Goal: Task Accomplishment & Management: Manage account settings

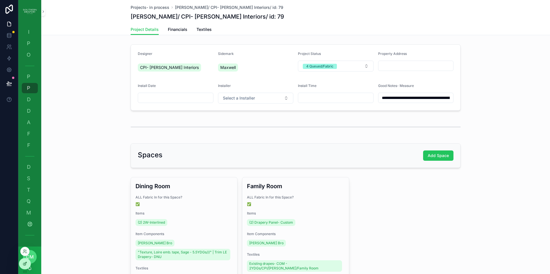
click at [26, 266] on icon at bounding box center [25, 264] width 5 height 5
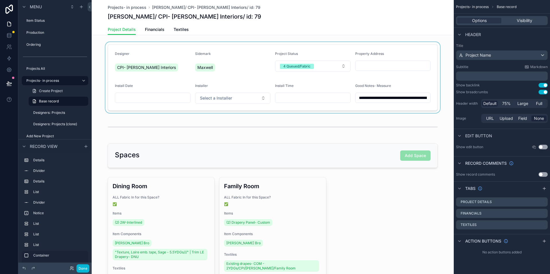
click at [411, 89] on div "scrollable content" at bounding box center [273, 77] width 362 height 71
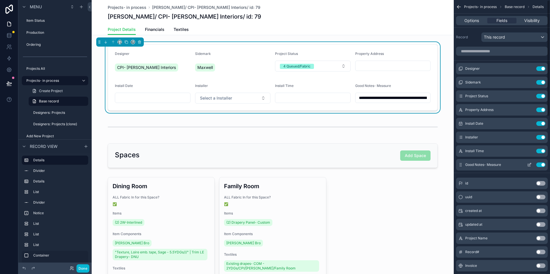
click at [531, 165] on icon "scrollable content" at bounding box center [529, 165] width 5 height 5
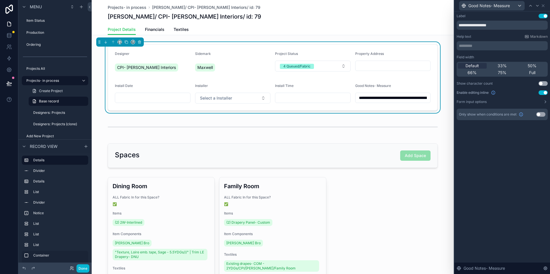
click at [541, 93] on button "Use setting" at bounding box center [542, 92] width 9 height 5
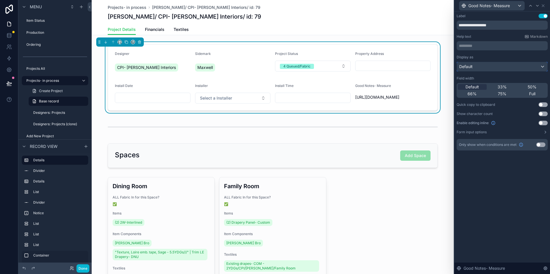
click at [525, 66] on div "Default" at bounding box center [502, 66] width 90 height 9
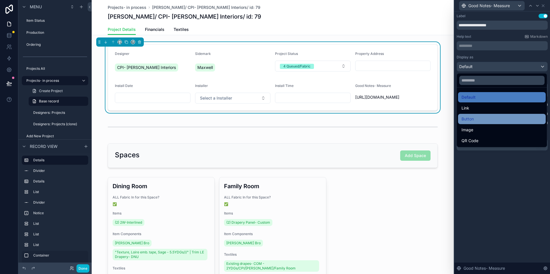
click at [480, 117] on div "Button" at bounding box center [501, 119] width 81 height 7
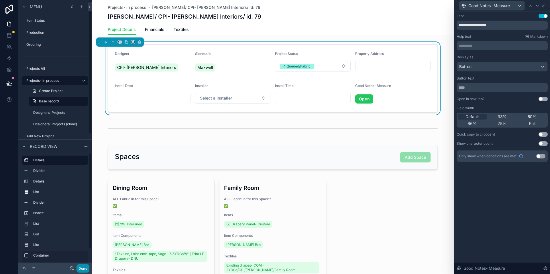
click at [80, 267] on button "Done" at bounding box center [82, 269] width 13 height 8
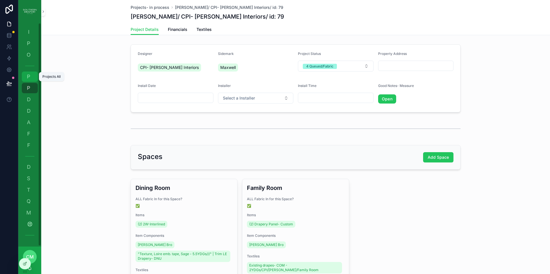
click at [28, 76] on span "P" at bounding box center [29, 77] width 6 height 6
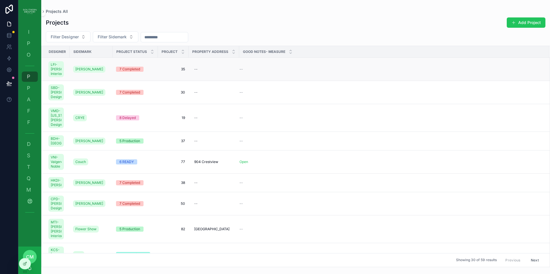
click at [183, 72] on span "35" at bounding box center [173, 69] width 24 height 5
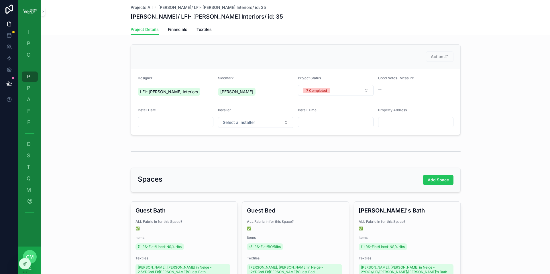
click at [392, 90] on div "--" at bounding box center [416, 90] width 76 height 6
click at [25, 265] on icon at bounding box center [24, 264] width 3 height 3
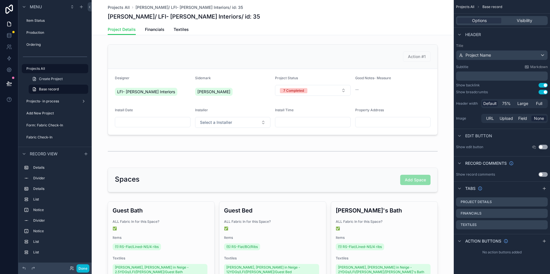
click at [543, 147] on button "Use setting" at bounding box center [542, 147] width 9 height 5
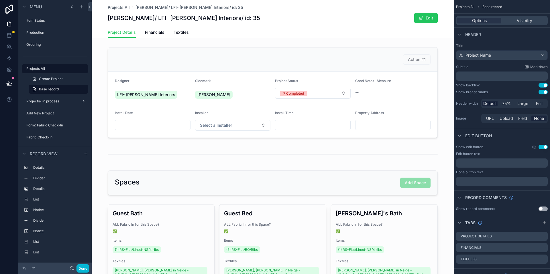
click at [542, 147] on button "Use setting" at bounding box center [542, 147] width 9 height 5
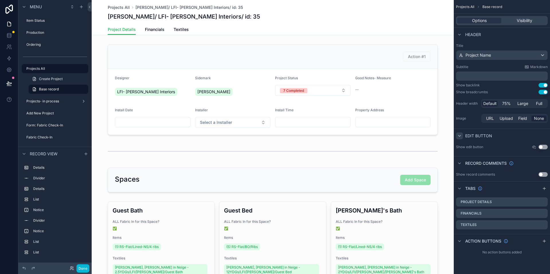
click at [461, 137] on icon "scrollable content" at bounding box center [459, 136] width 5 height 5
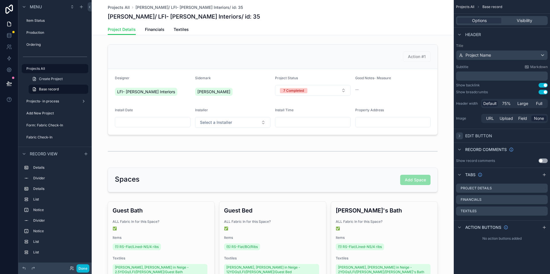
click at [460, 137] on icon "scrollable content" at bounding box center [459, 136] width 5 height 5
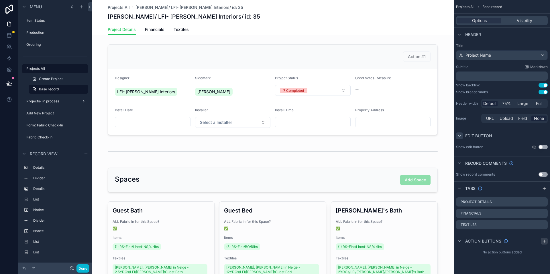
click at [543, 242] on icon "scrollable content" at bounding box center [544, 241] width 5 height 5
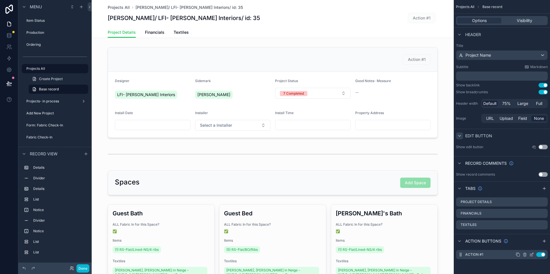
click at [531, 255] on icon "scrollable content" at bounding box center [531, 255] width 5 height 5
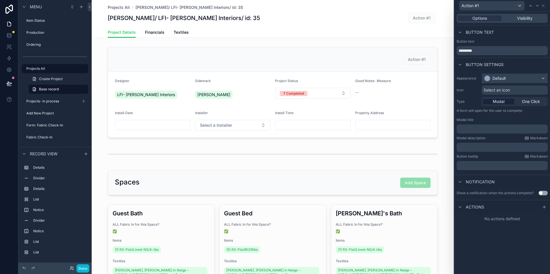
click at [513, 79] on div "Default" at bounding box center [514, 78] width 65 height 9
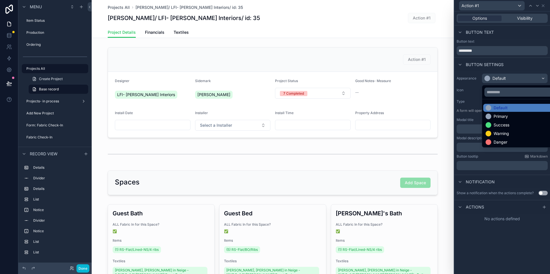
click at [513, 79] on div at bounding box center [502, 137] width 96 height 274
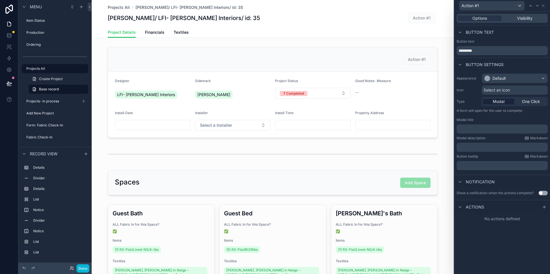
click at [505, 103] on div "Modal" at bounding box center [498, 102] width 31 height 6
click at [535, 101] on span "One Click" at bounding box center [531, 102] width 18 height 6
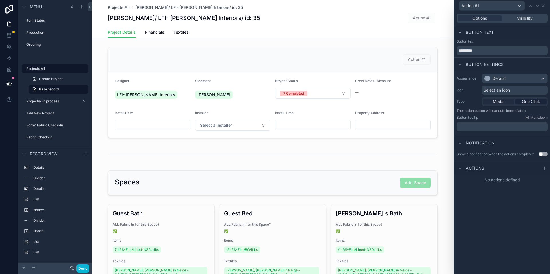
click at [503, 102] on span "Modal" at bounding box center [498, 102] width 12 height 6
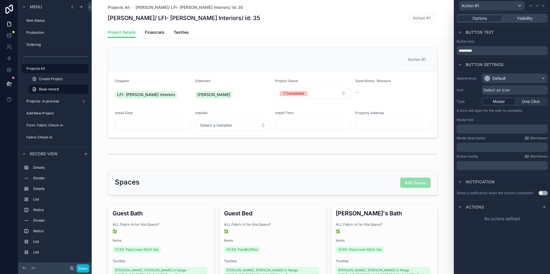
click at [503, 102] on span "Modal" at bounding box center [498, 102] width 12 height 6
click at [531, 102] on span "One Click" at bounding box center [531, 102] width 18 height 6
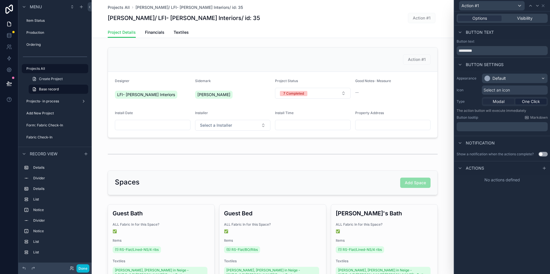
click at [502, 102] on span "Modal" at bounding box center [498, 102] width 12 height 6
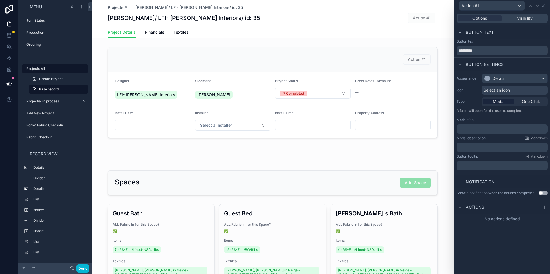
click at [482, 131] on p "﻿" at bounding box center [503, 129] width 88 height 6
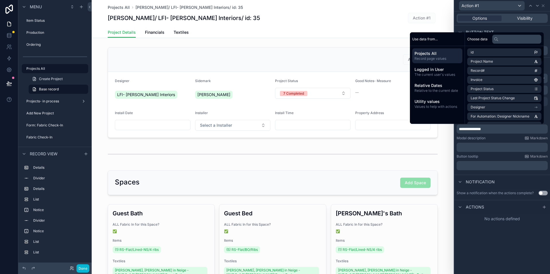
click at [470, 129] on span "**********" at bounding box center [470, 129] width 22 height 4
click at [501, 129] on p "**********" at bounding box center [503, 129] width 88 height 6
click at [492, 166] on p "﻿" at bounding box center [503, 166] width 88 height 6
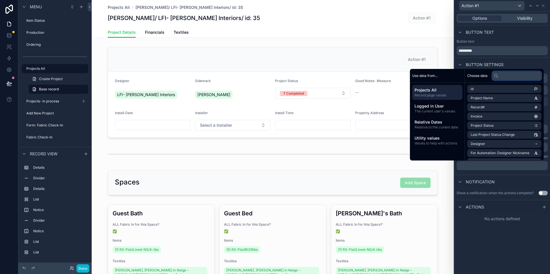
click at [507, 75] on input "text" at bounding box center [516, 75] width 49 height 9
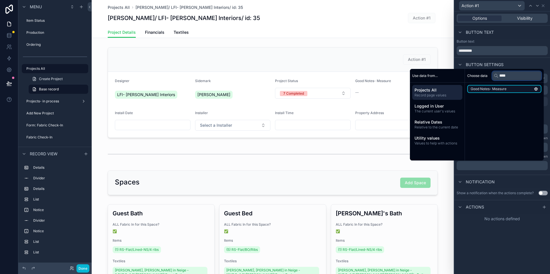
type input "****"
click at [510, 88] on li "Good Notes- Measure" at bounding box center [504, 89] width 74 height 8
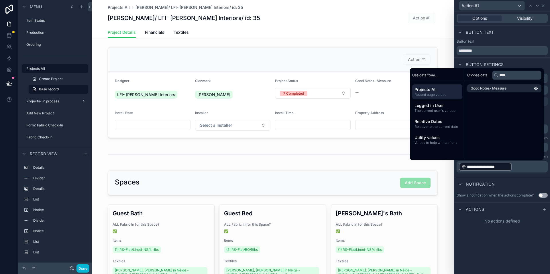
click at [524, 245] on div "**********" at bounding box center [502, 142] width 96 height 263
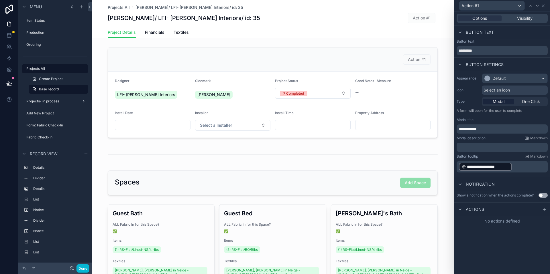
click at [516, 239] on div "**********" at bounding box center [502, 142] width 96 height 263
click at [472, 51] on input "*********" at bounding box center [501, 50] width 91 height 9
drag, startPoint x: 476, startPoint y: 50, endPoint x: 438, endPoint y: 48, distance: 38.1
click at [438, 48] on div "**********" at bounding box center [275, 137] width 550 height 274
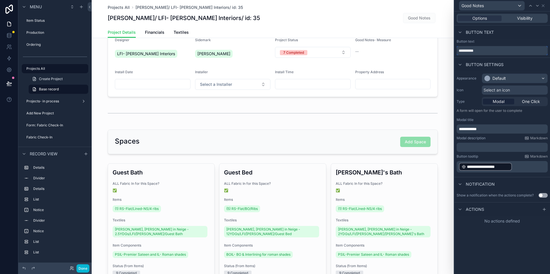
scroll to position [42, 0]
click at [495, 52] on input "**********" at bounding box center [501, 50] width 91 height 9
type input "**********"
click at [523, 80] on div "Default" at bounding box center [514, 78] width 65 height 9
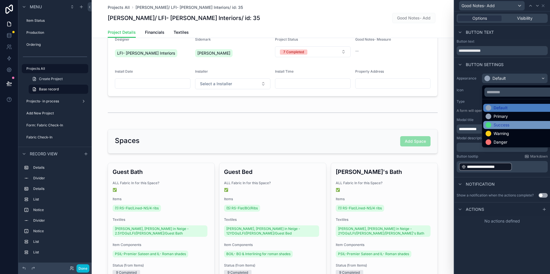
click at [508, 125] on div "Success" at bounding box center [501, 125] width 16 height 6
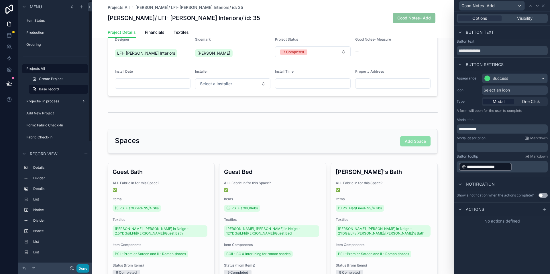
click at [82, 268] on button "Done" at bounding box center [82, 269] width 13 height 8
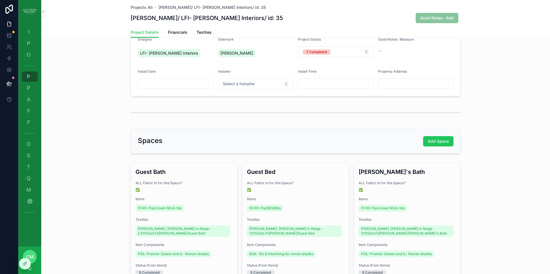
click at [436, 19] on span "Good Notes- Add" at bounding box center [436, 18] width 43 height 6
click at [440, 19] on span "Good Notes- Add" at bounding box center [436, 18] width 43 height 6
click at [425, 19] on span "Good Notes- Add" at bounding box center [436, 18] width 43 height 6
click at [25, 267] on div at bounding box center [24, 264] width 11 height 11
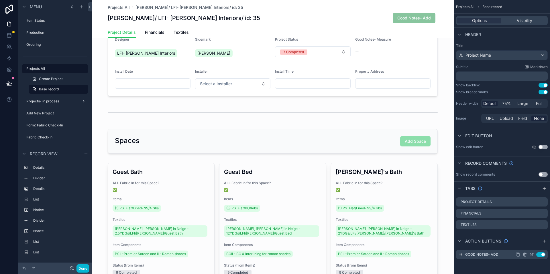
click at [505, 255] on div "Good Notes- Add Use setting" at bounding box center [502, 254] width 92 height 9
click at [532, 255] on icon "scrollable content" at bounding box center [532, 254] width 2 height 2
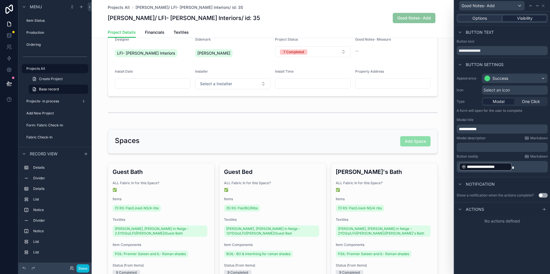
drag, startPoint x: 521, startPoint y: 21, endPoint x: 525, endPoint y: 19, distance: 4.1
click at [523, 20] on span "Visibility" at bounding box center [524, 18] width 15 height 6
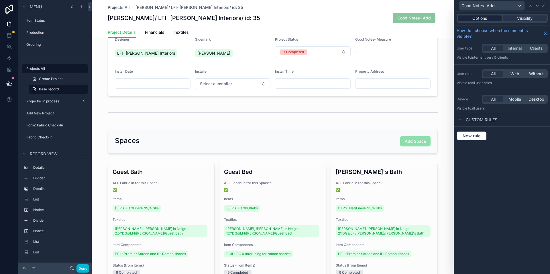
click at [483, 18] on span "Options" at bounding box center [479, 18] width 15 height 6
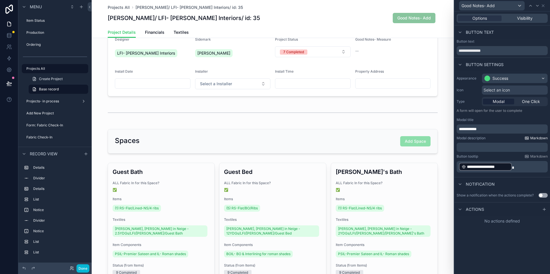
click at [535, 138] on span "Markdown" at bounding box center [538, 138] width 17 height 5
click at [543, 210] on icon at bounding box center [544, 210] width 3 height 0
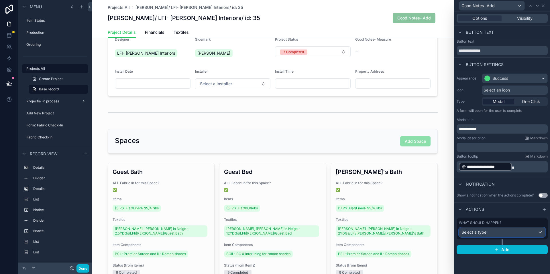
click at [498, 233] on div "Select a type" at bounding box center [502, 232] width 86 height 9
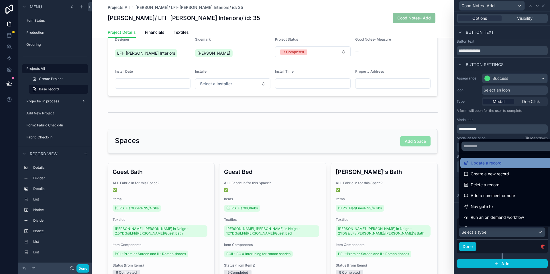
click at [478, 164] on span "Update a record" at bounding box center [485, 163] width 31 height 7
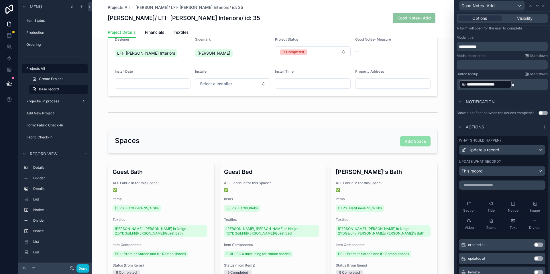
scroll to position [83, 0]
click at [506, 187] on input "text" at bounding box center [502, 184] width 86 height 9
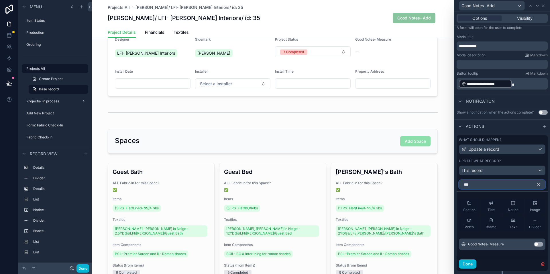
type input "***"
click at [534, 246] on button "Use setting" at bounding box center [538, 244] width 9 height 5
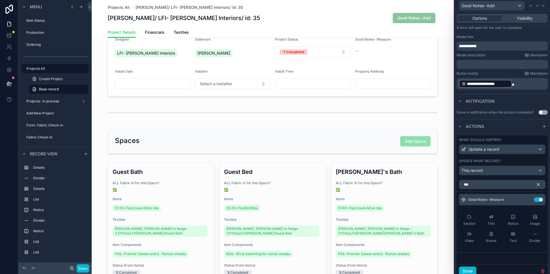
click at [537, 185] on icon "button" at bounding box center [538, 185] width 3 height 3
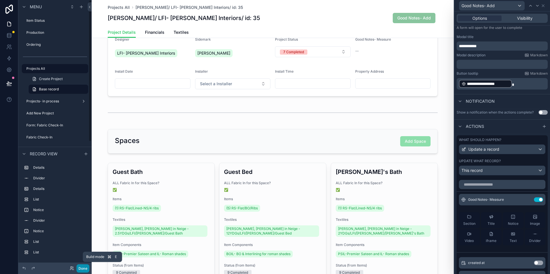
click at [83, 269] on button "Done" at bounding box center [82, 269] width 13 height 8
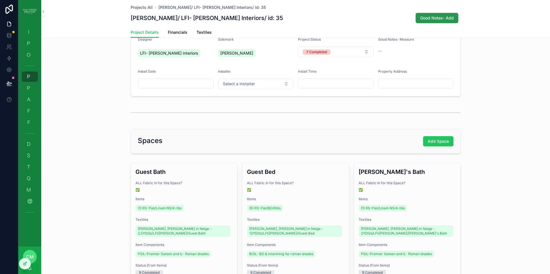
click at [442, 19] on span "Good Notes- Add" at bounding box center [437, 18] width 34 height 6
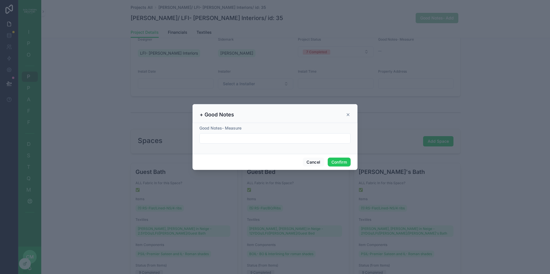
click at [263, 139] on input "text" at bounding box center [275, 139] width 151 height 8
type input "**********"
click at [336, 161] on button "Confirm" at bounding box center [339, 162] width 23 height 9
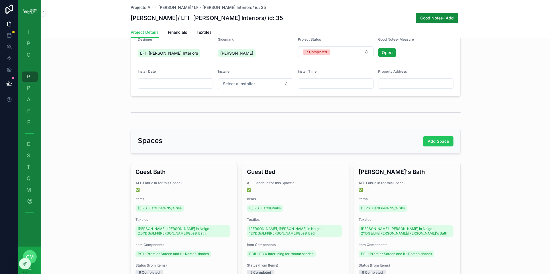
click at [382, 53] on link "Open" at bounding box center [387, 52] width 18 height 9
click at [27, 75] on span "P" at bounding box center [29, 77] width 6 height 6
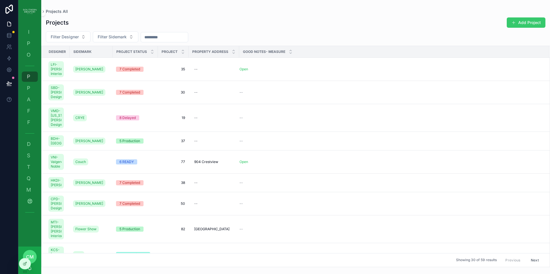
click at [527, 23] on button "Add Project" at bounding box center [526, 22] width 39 height 10
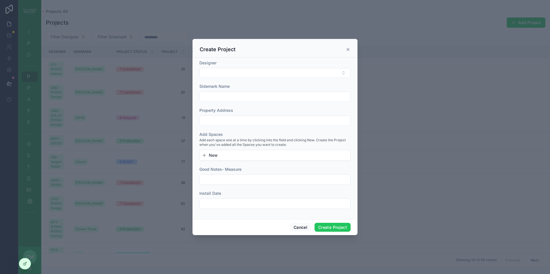
click at [348, 50] on icon "scrollable content" at bounding box center [348, 49] width 2 height 2
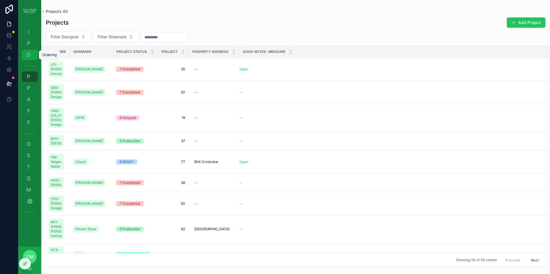
click at [28, 58] on span "O" at bounding box center [29, 55] width 6 height 6
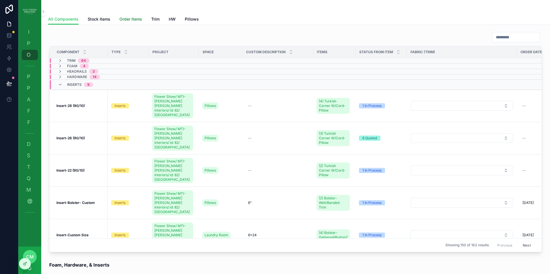
click at [132, 19] on span "Order Items" at bounding box center [130, 19] width 23 height 6
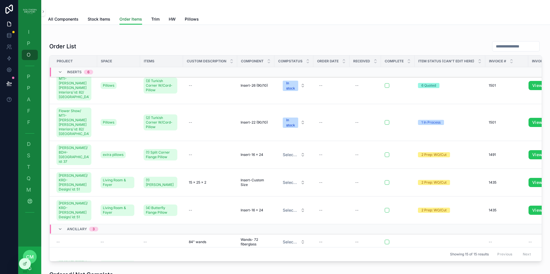
scroll to position [289, 0]
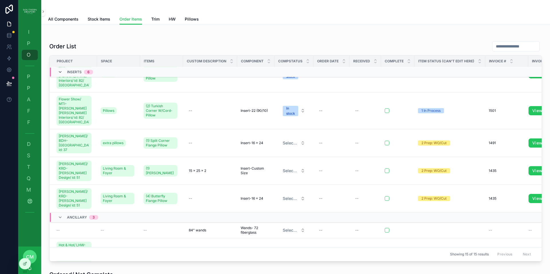
click at [60, 72] on icon "scrollable content" at bounding box center [60, 72] width 5 height 5
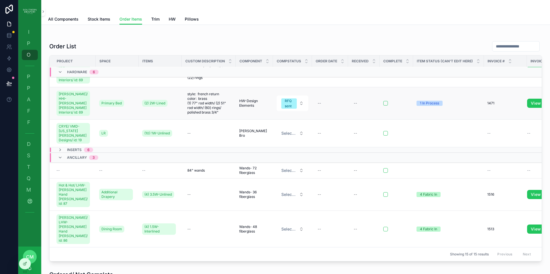
scroll to position [115, 0]
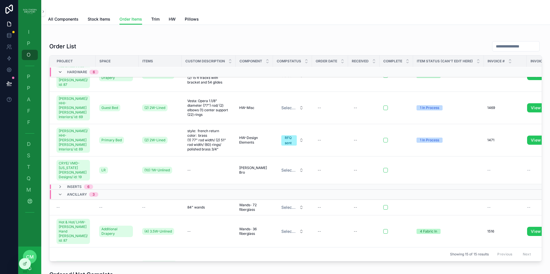
click at [62, 72] on icon "scrollable content" at bounding box center [60, 72] width 5 height 5
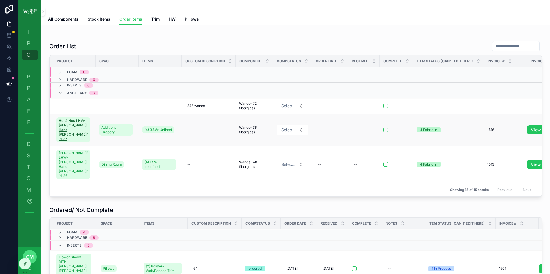
scroll to position [0, 0]
click at [60, 93] on icon "scrollable content" at bounding box center [60, 93] width 5 height 5
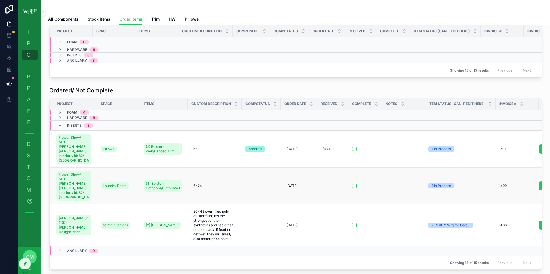
scroll to position [30, 0]
click at [60, 120] on icon "scrollable content" at bounding box center [60, 117] width 5 height 5
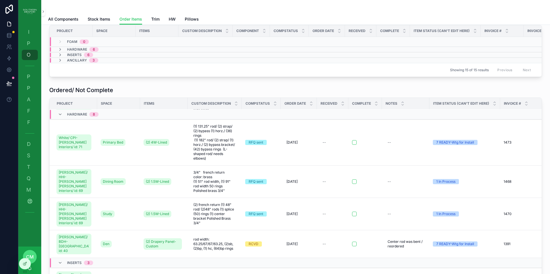
scroll to position [136, 0]
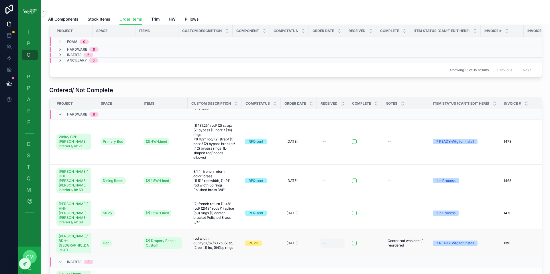
click at [322, 241] on div "--" at bounding box center [323, 243] width 3 height 5
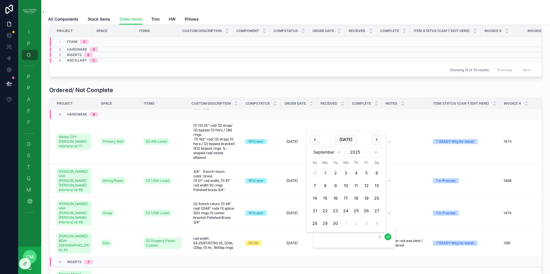
click at [325, 224] on button "29" at bounding box center [325, 223] width 10 height 10
click at [356, 211] on button "25" at bounding box center [356, 211] width 10 height 10
click at [313, 139] on button "scrollable content" at bounding box center [315, 140] width 10 height 10
click at [347, 210] on button "27" at bounding box center [345, 211] width 10 height 10
type input "*********"
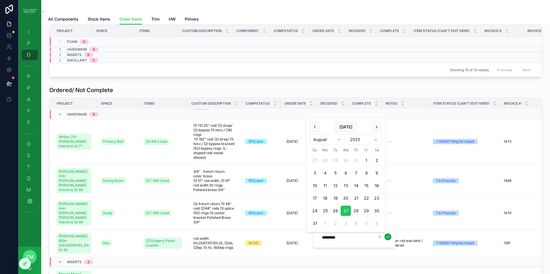
click at [389, 238] on icon "scrollable content" at bounding box center [387, 237] width 5 height 5
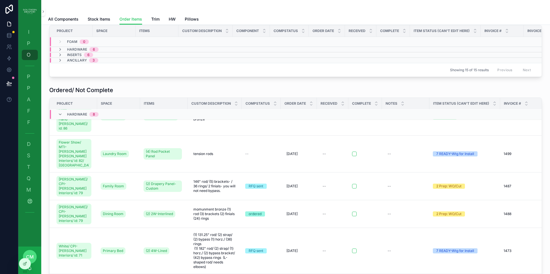
scroll to position [0, 0]
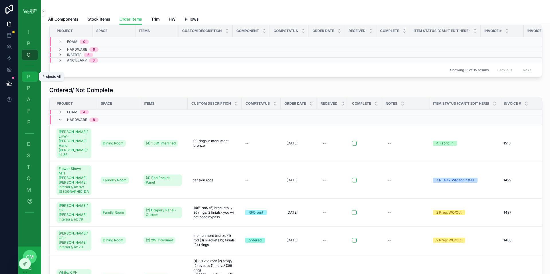
click at [30, 76] on span "P" at bounding box center [29, 77] width 6 height 6
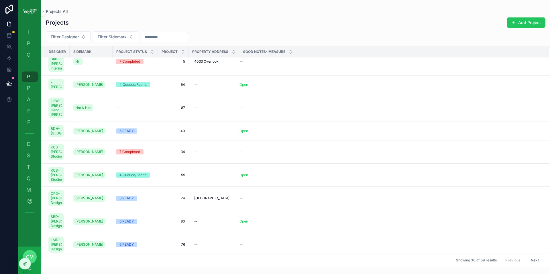
scroll to position [303, 0]
click at [182, 133] on span "40" at bounding box center [173, 130] width 24 height 5
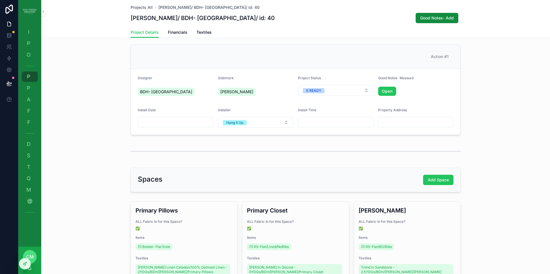
scroll to position [4, 0]
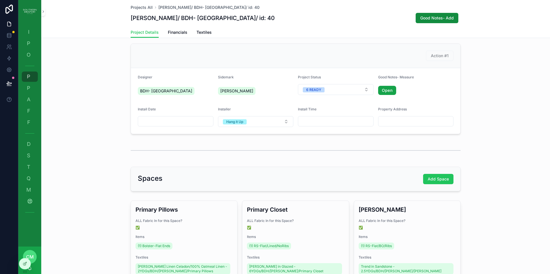
click at [385, 90] on link "Open" at bounding box center [387, 90] width 18 height 9
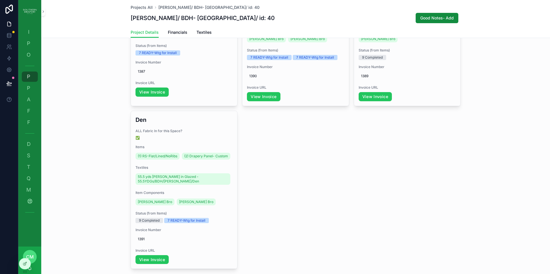
scroll to position [579, 0]
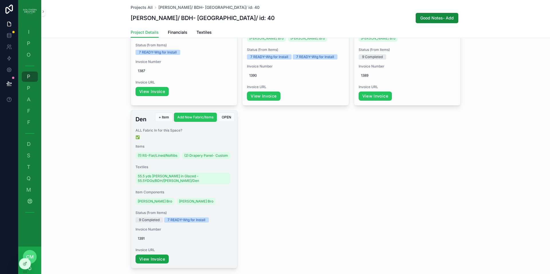
click at [158, 264] on link "View Invoice" at bounding box center [151, 259] width 33 height 9
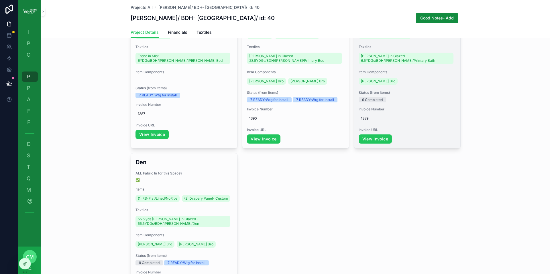
scroll to position [537, 0]
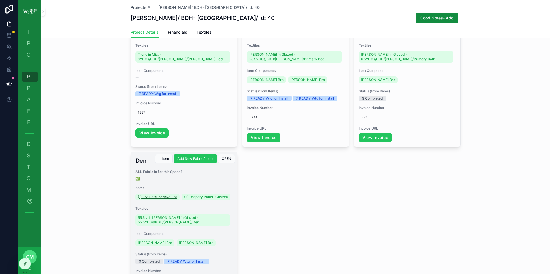
click at [153, 195] on span "(1) RS-Flat/Lined/NoRibs" at bounding box center [158, 197] width 40 height 5
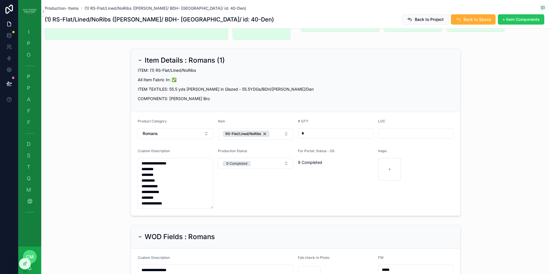
scroll to position [40, 0]
click at [273, 158] on button "9 Completed" at bounding box center [256, 163] width 76 height 11
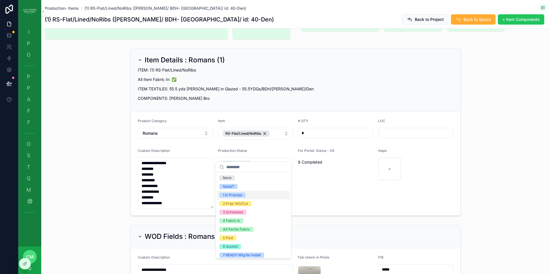
click at [241, 196] on div "1 In Process" at bounding box center [232, 195] width 19 height 5
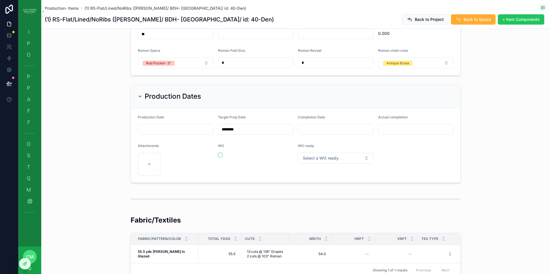
scroll to position [346, 0]
click at [342, 152] on button "Select a WO ready" at bounding box center [336, 157] width 76 height 11
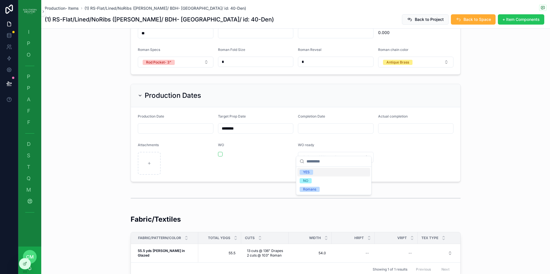
click at [306, 174] on div "YES" at bounding box center [306, 172] width 7 height 5
click at [196, 125] on input "scrollable content" at bounding box center [175, 129] width 75 height 8
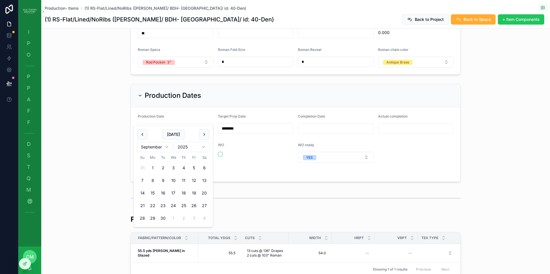
scroll to position [344, 0]
click at [173, 135] on button "[DATE]" at bounding box center [173, 136] width 23 height 10
type input "********"
click at [401, 141] on form "Production Date ******** Target Prep Date ******** Completion Date Actual compl…" at bounding box center [295, 146] width 329 height 74
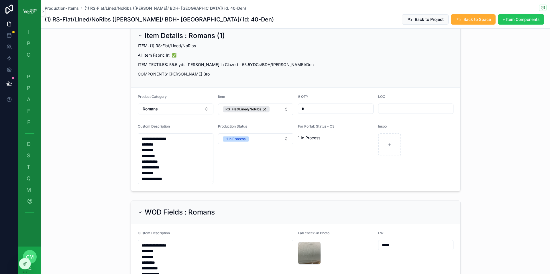
scroll to position [0, 0]
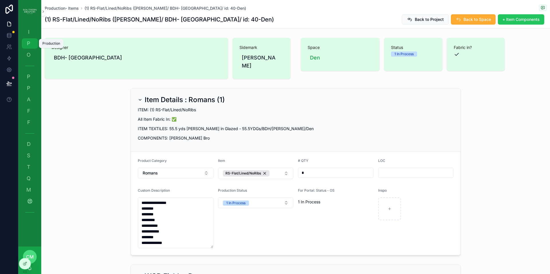
click at [27, 44] on span "P" at bounding box center [29, 44] width 6 height 6
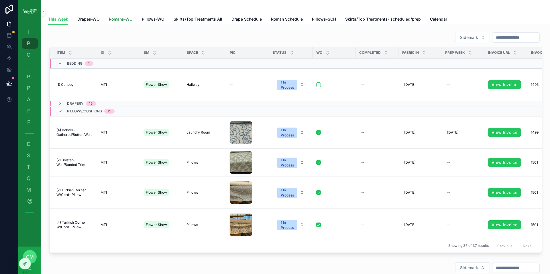
click at [123, 21] on span "Romans-WO" at bounding box center [121, 19] width 24 height 6
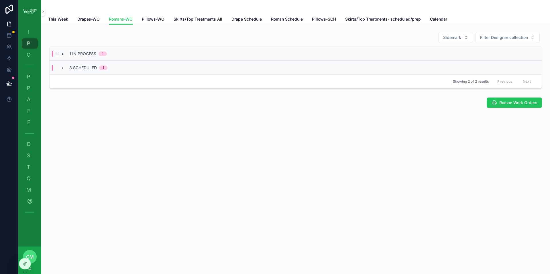
click at [63, 54] on icon "scrollable content" at bounding box center [62, 54] width 5 height 5
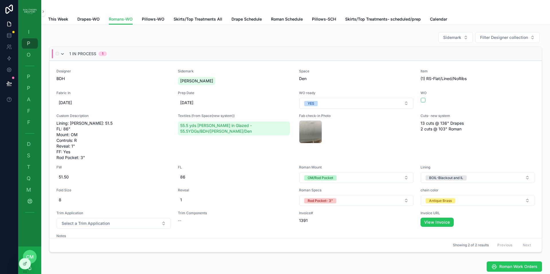
click at [64, 55] on icon "scrollable content" at bounding box center [62, 54] width 5 height 5
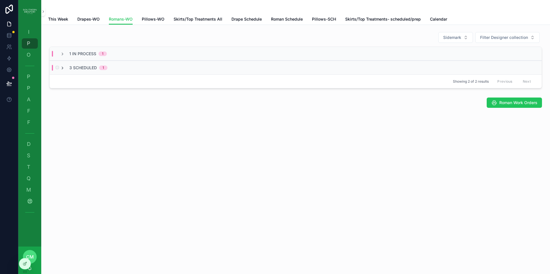
click at [63, 68] on icon "scrollable content" at bounding box center [62, 68] width 5 height 5
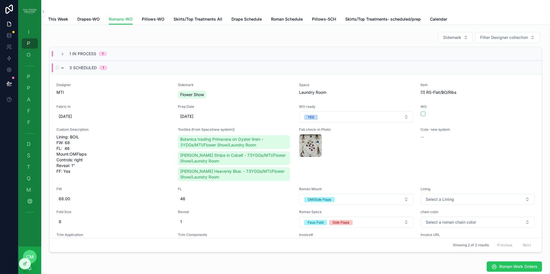
click at [63, 68] on icon "scrollable content" at bounding box center [62, 68] width 5 height 5
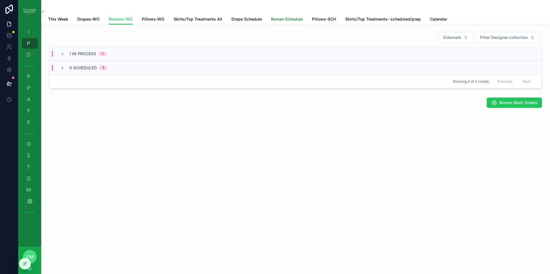
click at [287, 19] on span "Roman Schedule" at bounding box center [287, 19] width 32 height 6
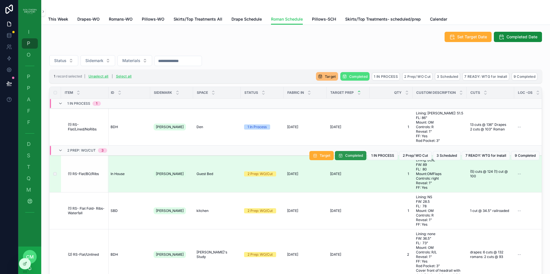
click at [345, 158] on span "Completed" at bounding box center [354, 155] width 18 height 5
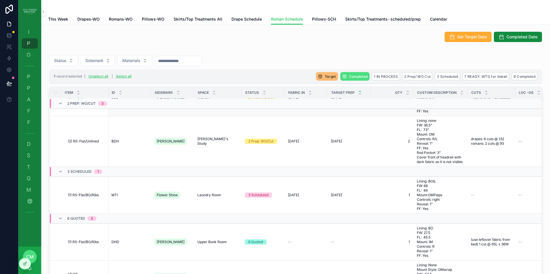
scroll to position [115, 1]
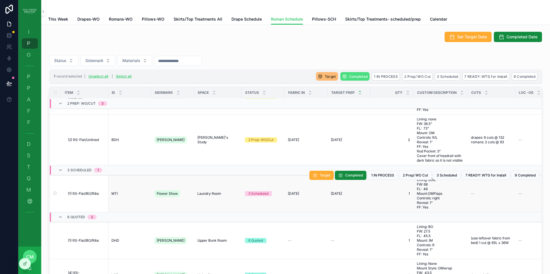
click at [256, 196] on div "3 Scheduled" at bounding box center [258, 193] width 20 height 5
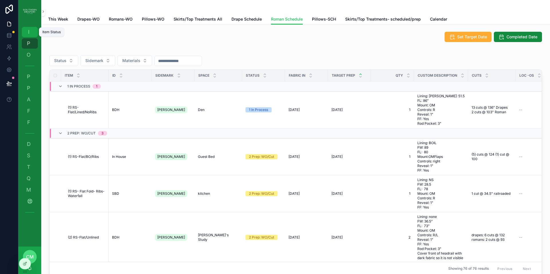
click at [28, 31] on span "I" at bounding box center [29, 32] width 6 height 6
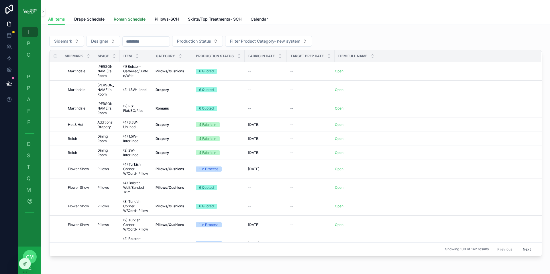
drag, startPoint x: 137, startPoint y: 19, endPoint x: 163, endPoint y: 124, distance: 109.0
click at [137, 19] on span "Roman Schedule" at bounding box center [130, 19] width 32 height 6
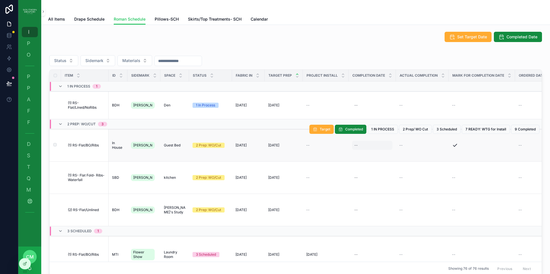
click at [368, 141] on div "--" at bounding box center [372, 145] width 40 height 9
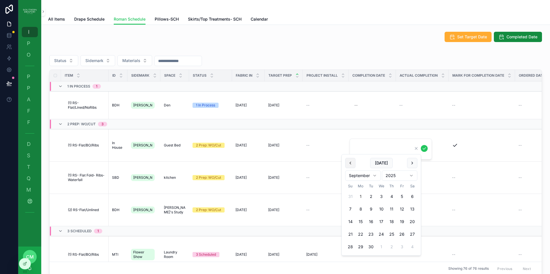
click at [349, 163] on button "scrollable content" at bounding box center [350, 163] width 10 height 10
click at [403, 235] on button "22" at bounding box center [402, 234] width 10 height 10
type input "*********"
click at [423, 150] on icon "scrollable content" at bounding box center [424, 148] width 5 height 5
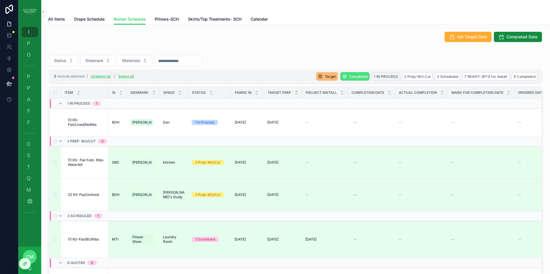
click at [383, 76] on span "1 IN PROCESS" at bounding box center [386, 76] width 24 height 4
click at [410, 66] on icon "scrollable content" at bounding box center [408, 66] width 3 height 2
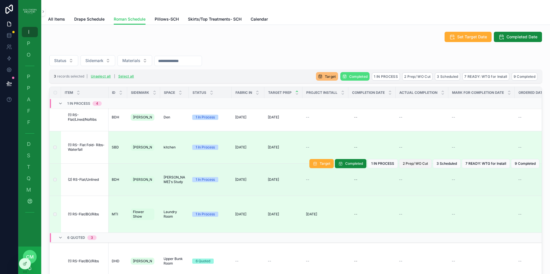
scroll to position [0, 0]
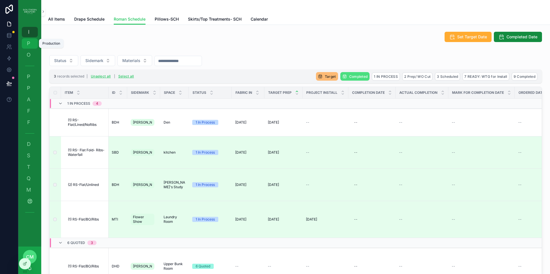
click at [29, 46] on span "P" at bounding box center [29, 44] width 6 height 6
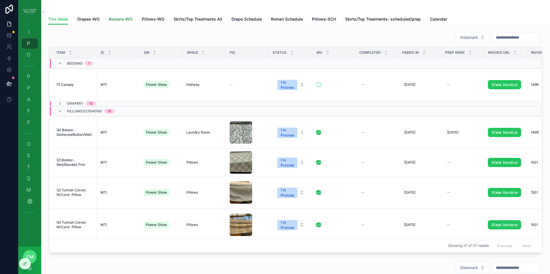
click at [121, 19] on span "Romans-WO" at bounding box center [121, 19] width 24 height 6
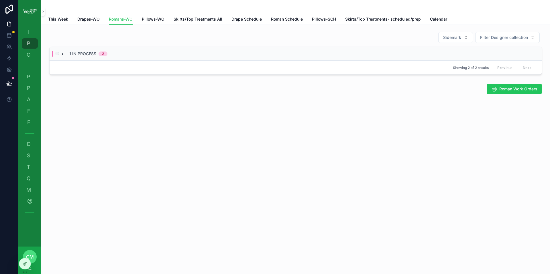
click at [63, 54] on icon "scrollable content" at bounding box center [62, 54] width 5 height 5
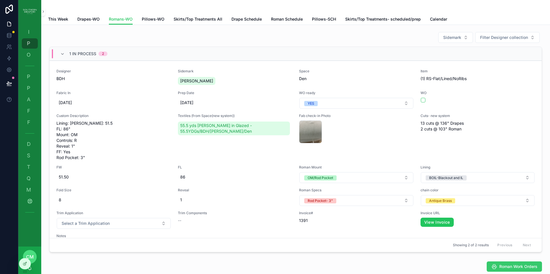
click at [504, 266] on span "Roman Work Orders" at bounding box center [518, 267] width 38 height 6
click at [62, 54] on icon "scrollable content" at bounding box center [62, 54] width 5 height 5
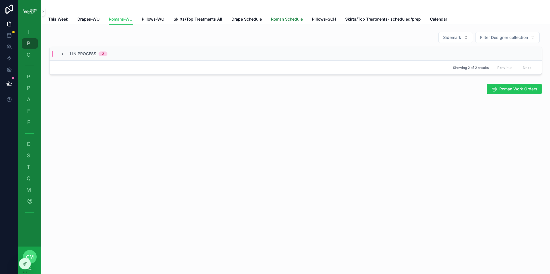
click at [282, 19] on span "Roman Schedule" at bounding box center [287, 19] width 32 height 6
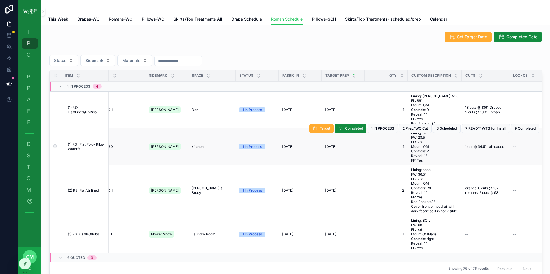
scroll to position [0, 8]
click at [255, 149] on div "1 In Process" at bounding box center [250, 146] width 19 height 5
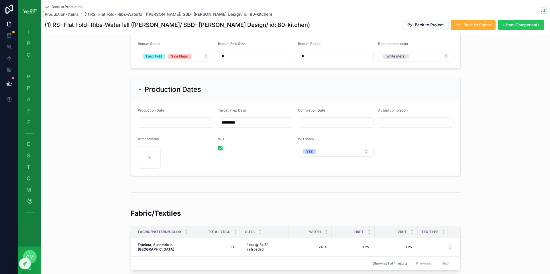
scroll to position [336, 0]
click at [218, 146] on button "scrollable content" at bounding box center [220, 148] width 5 height 5
click at [49, 7] on icon "scrollable content" at bounding box center [47, 7] width 5 height 5
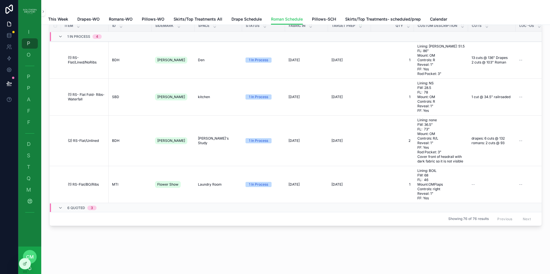
scroll to position [50, 0]
